Goal: Check status: Check status

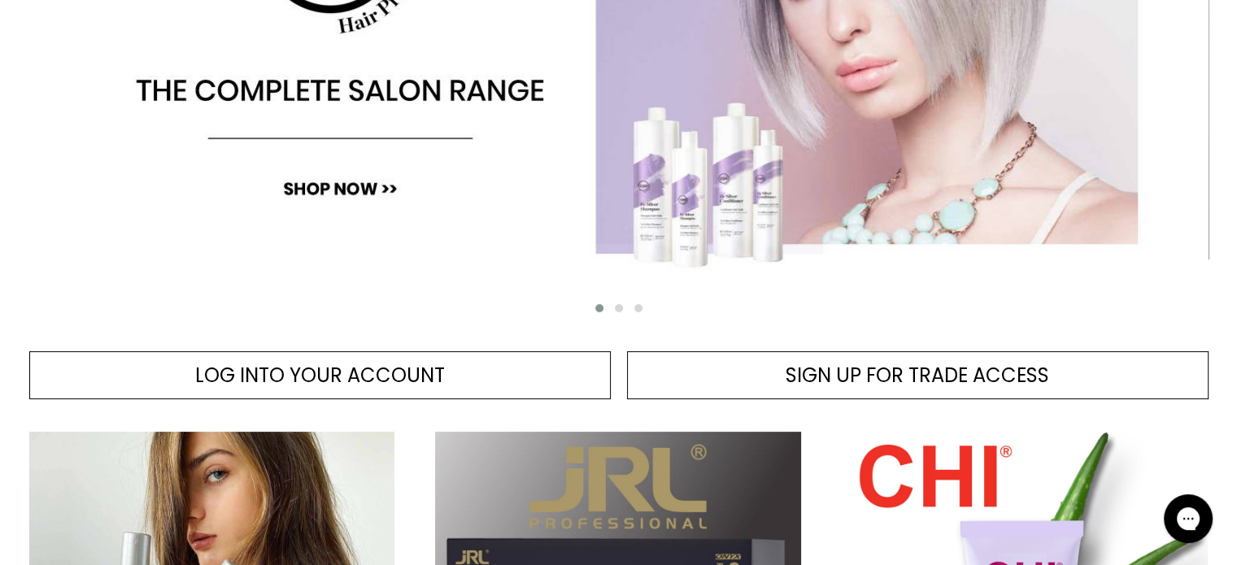
scroll to position [481, 0]
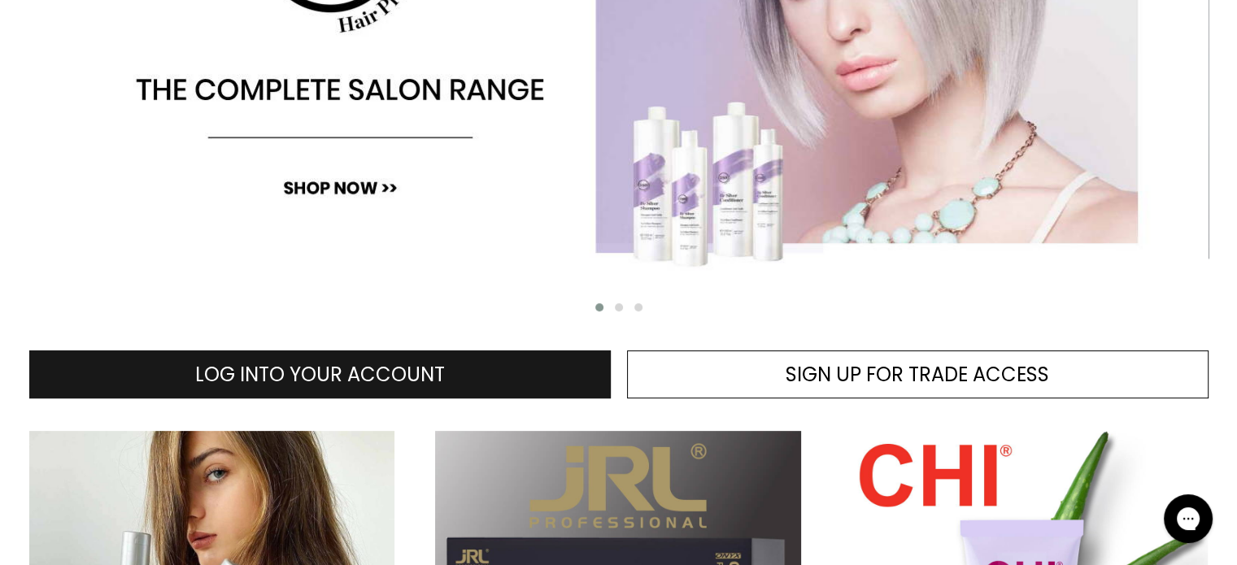
click at [412, 373] on span "LOG INTO YOUR ACCOUNT" at bounding box center [320, 374] width 250 height 27
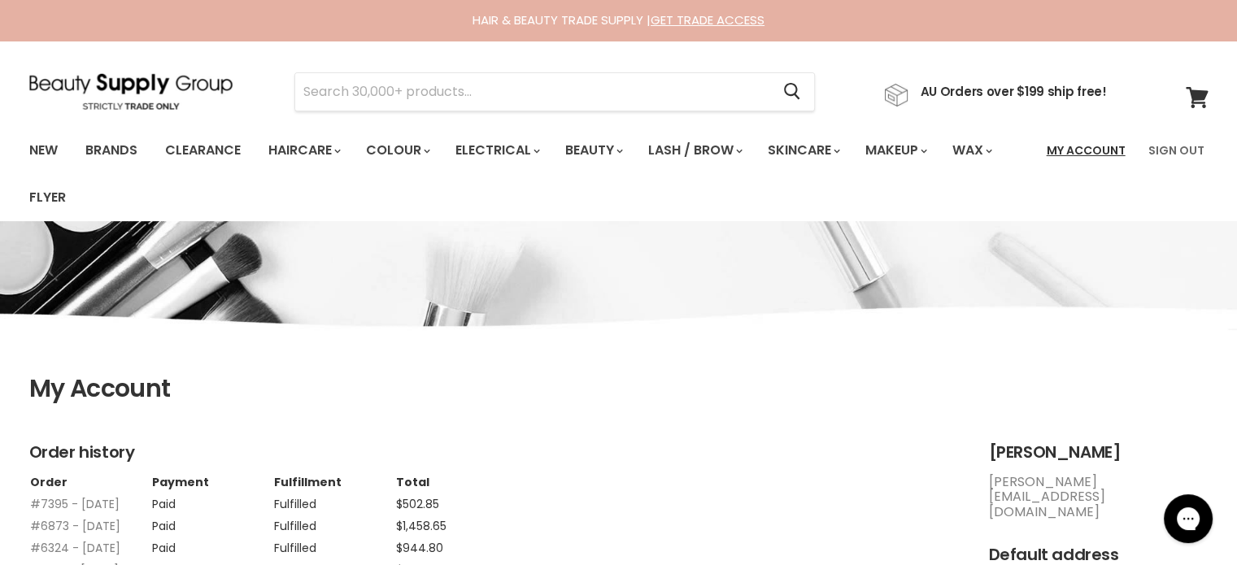
click at [1091, 155] on link "My Account" at bounding box center [1086, 150] width 98 height 34
click at [49, 150] on link "New" at bounding box center [43, 150] width 53 height 34
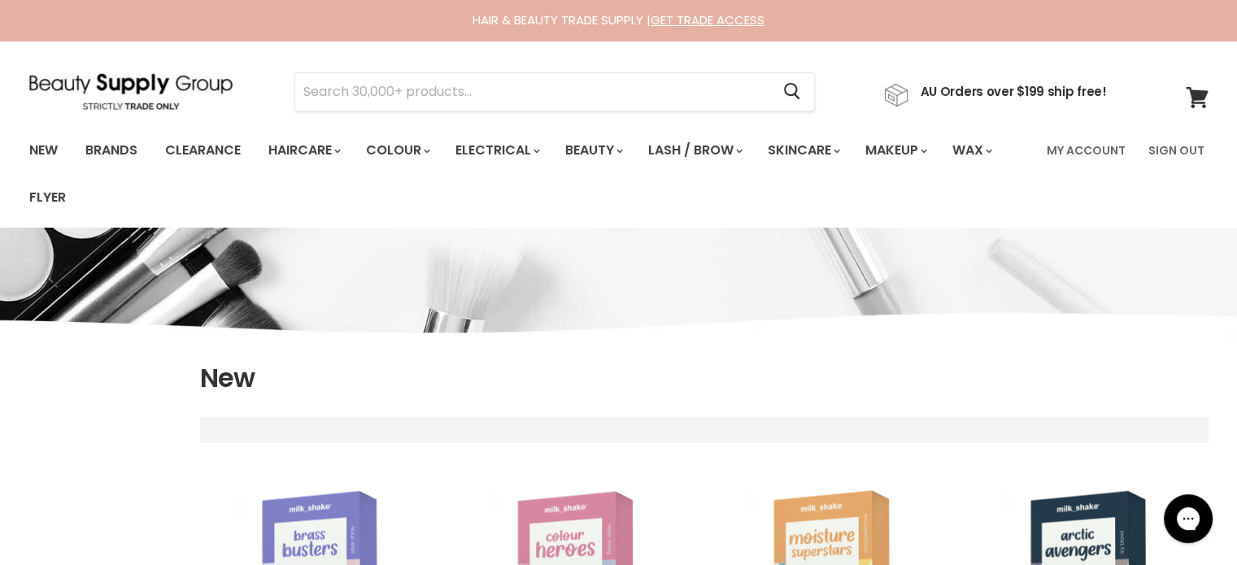
select select "created-descending"
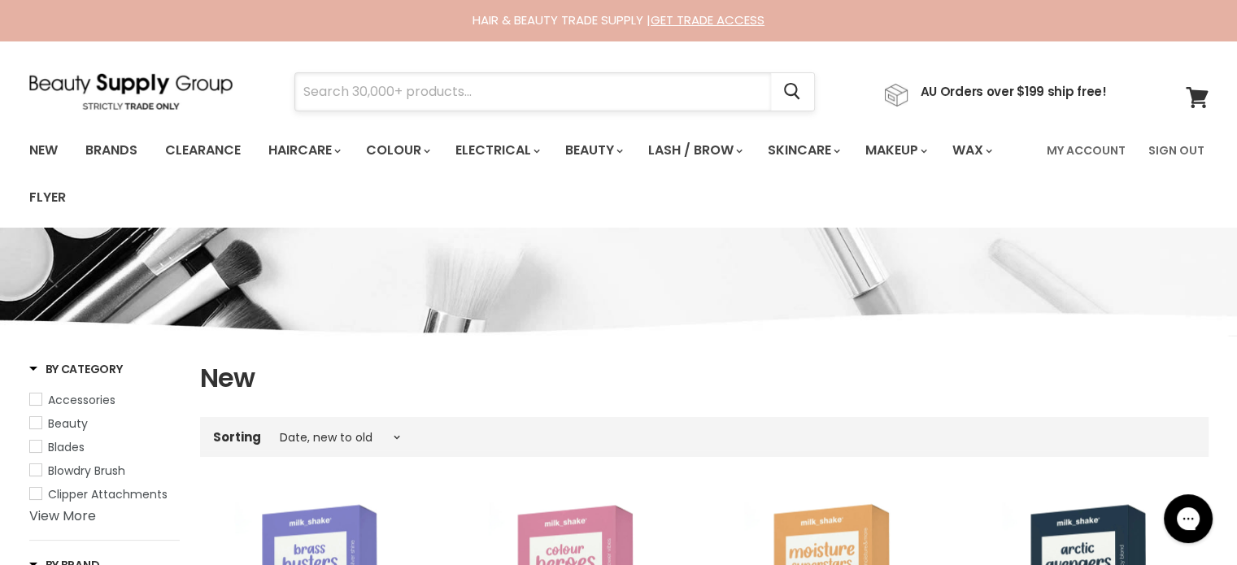
click at [325, 94] on input "Search" at bounding box center [533, 91] width 476 height 37
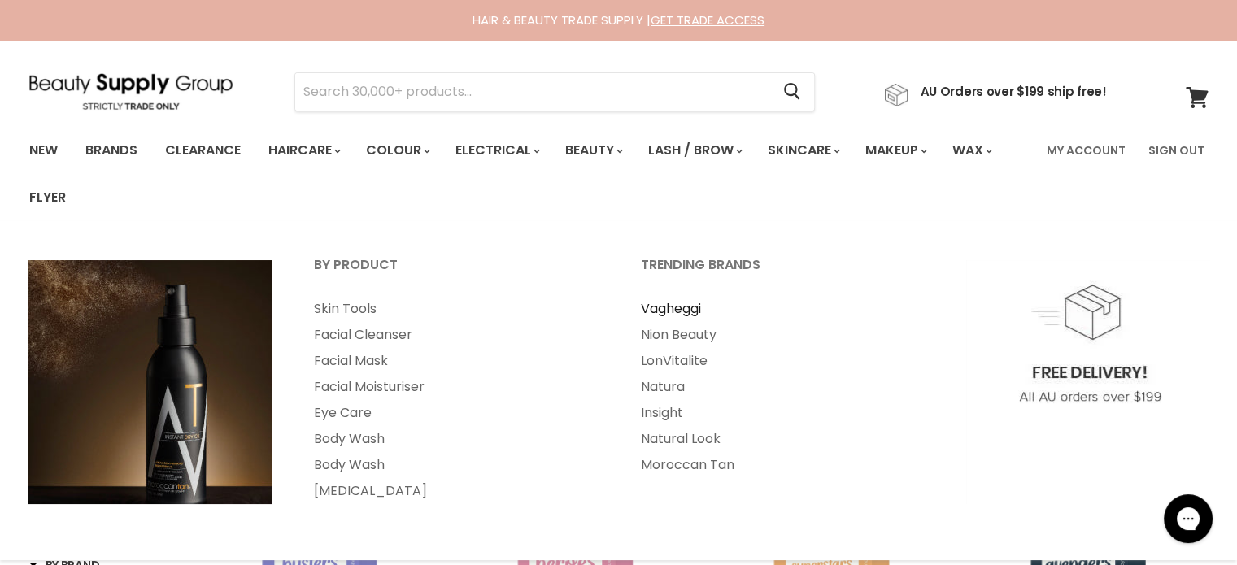
click at [694, 306] on link "Vagheggi" at bounding box center [783, 309] width 324 height 26
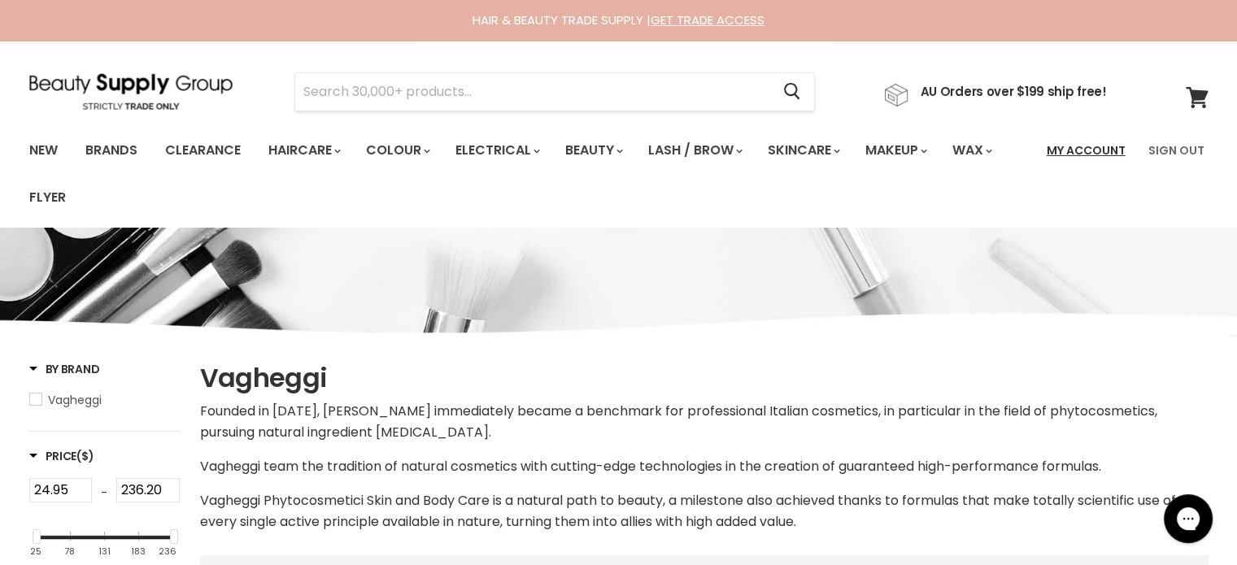
click at [1090, 146] on link "My Account" at bounding box center [1086, 150] width 98 height 34
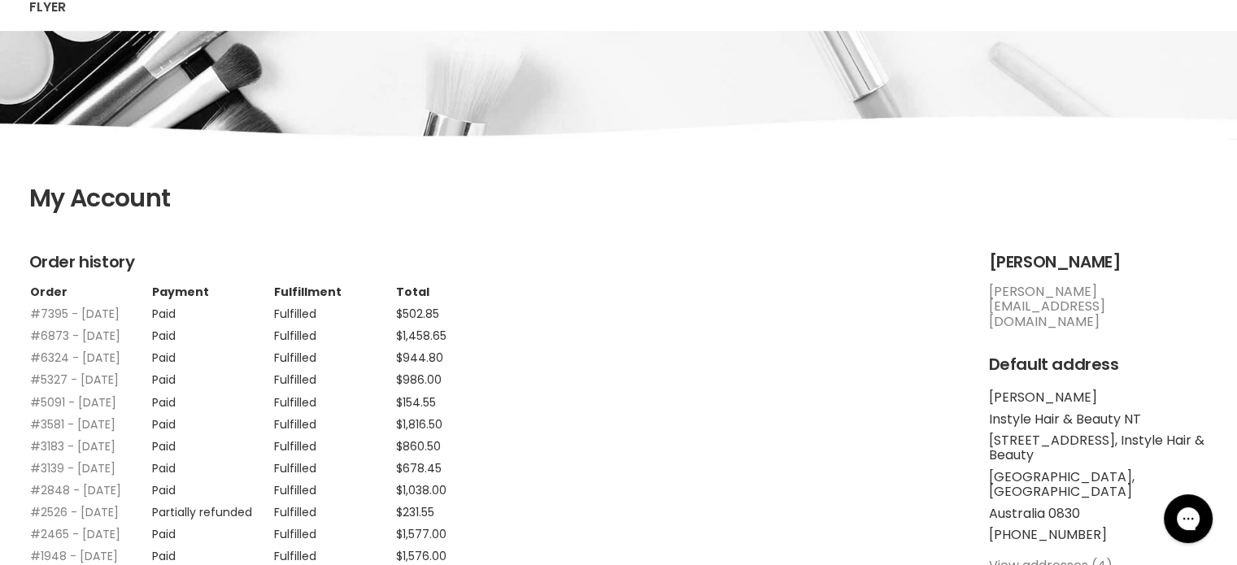
scroll to position [194, 0]
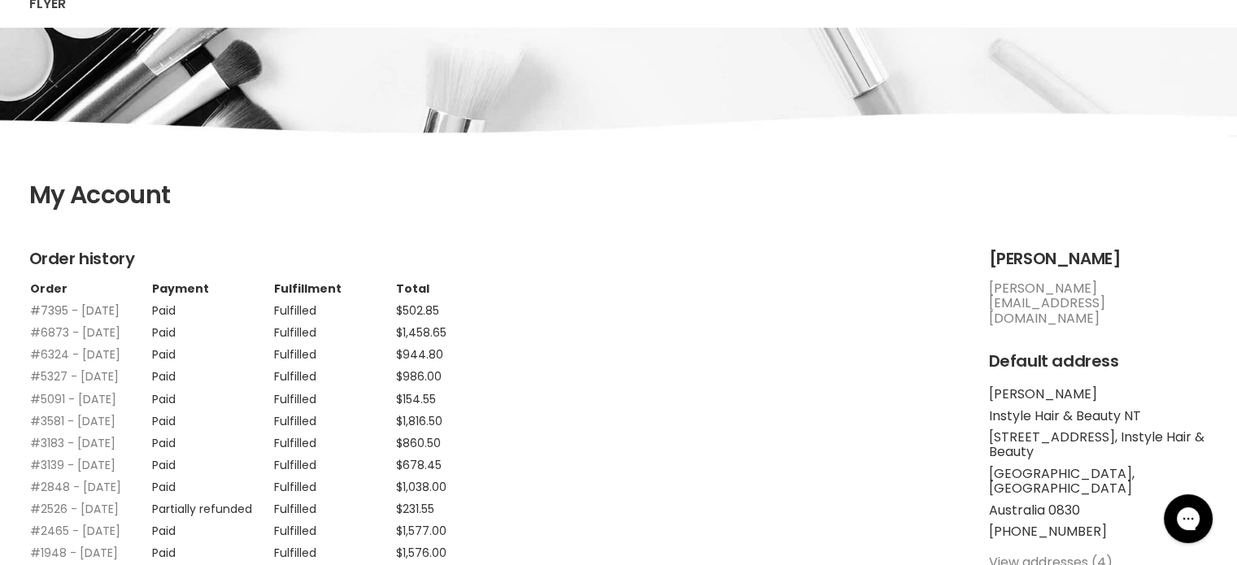
click at [80, 312] on link "#7395 - [DATE]" at bounding box center [74, 311] width 89 height 16
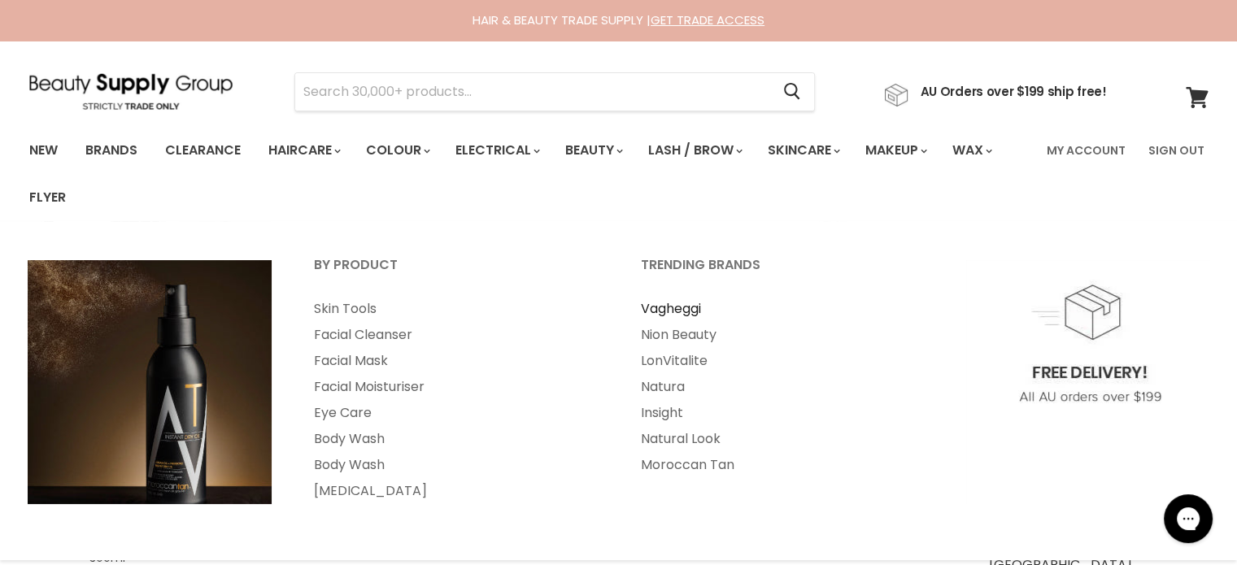
click at [698, 313] on link "Vagheggi" at bounding box center [783, 309] width 324 height 26
click at [393, 338] on link "Facial Cleanser" at bounding box center [456, 335] width 324 height 26
click at [696, 315] on link "Vagheggi" at bounding box center [783, 309] width 324 height 26
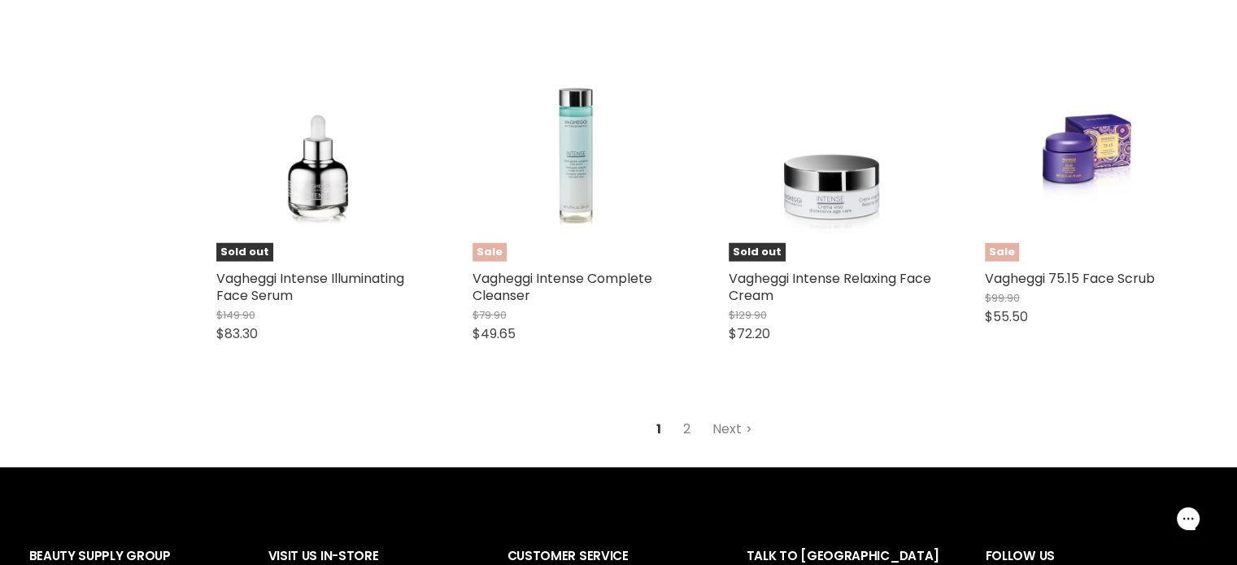
scroll to position [4488, 0]
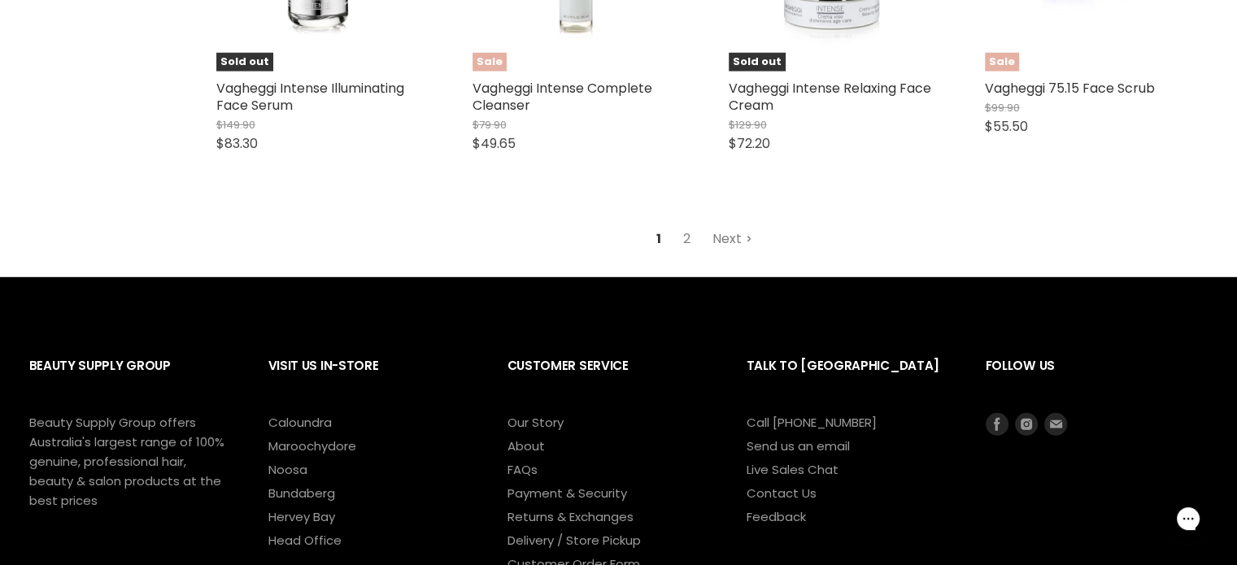
click at [735, 236] on link "Next" at bounding box center [733, 239] width 58 height 29
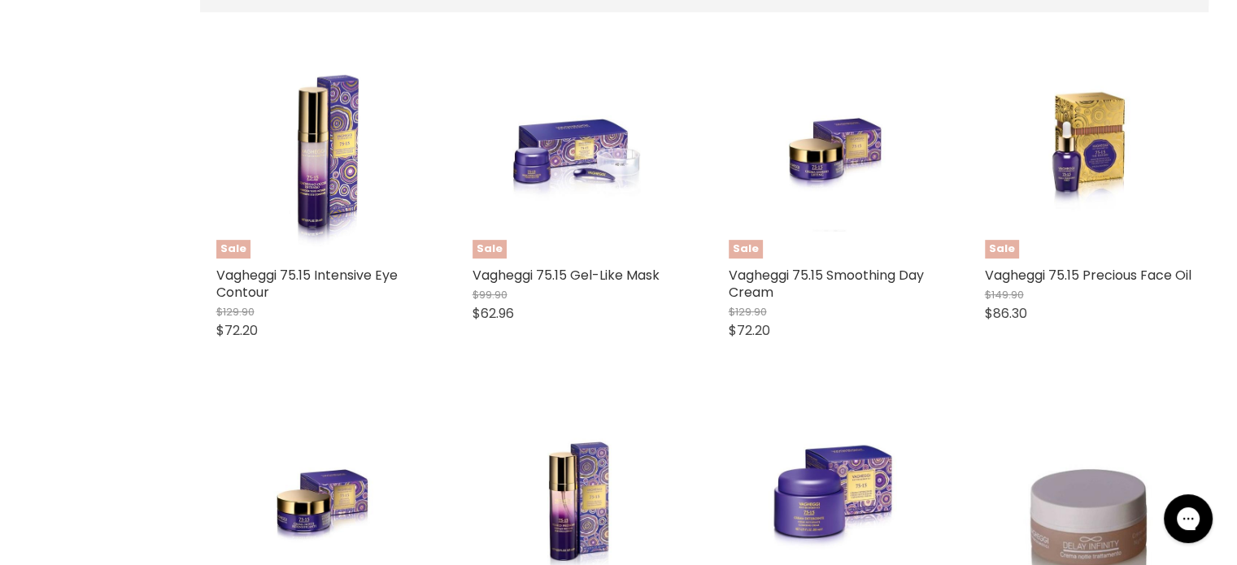
scroll to position [577, 0]
